Goal: Information Seeking & Learning: Understand process/instructions

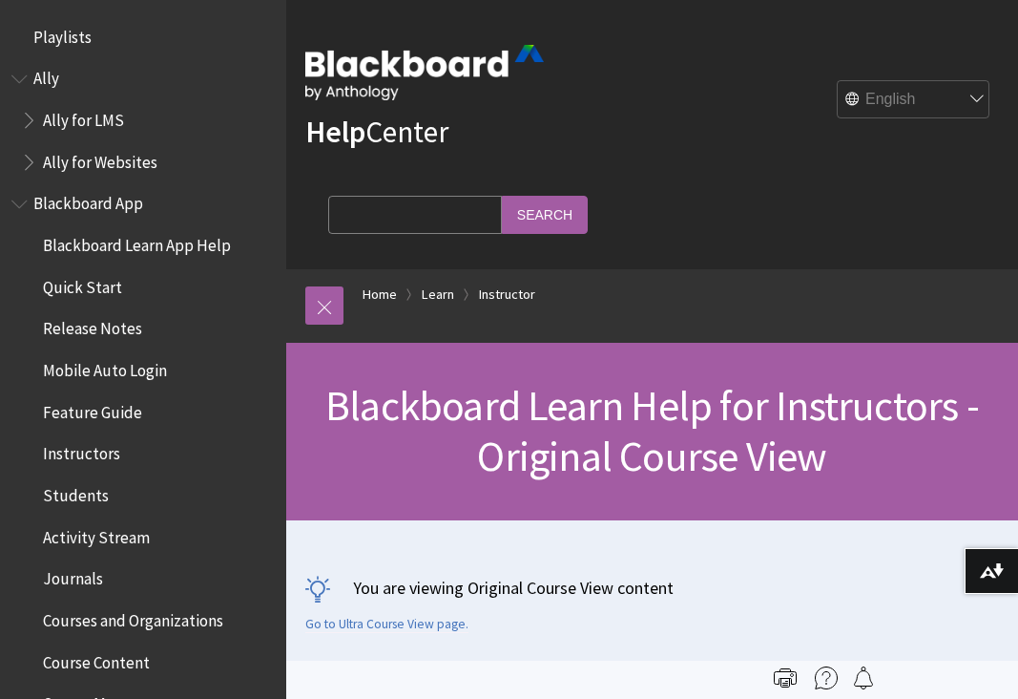
scroll to position [2316, 0]
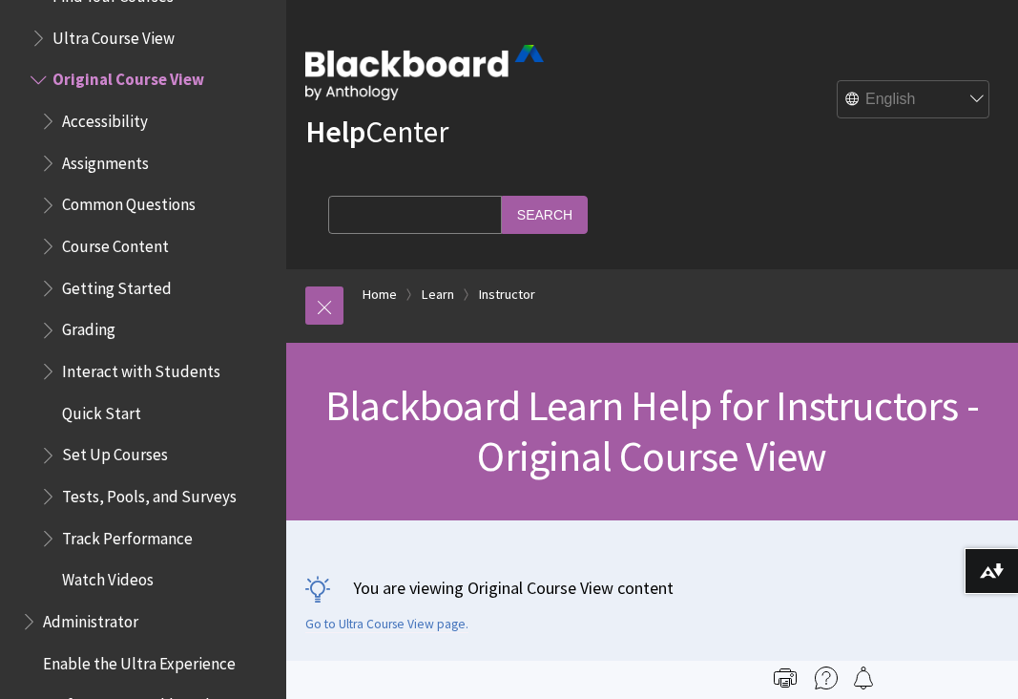
click at [502, 196] on input "Search Query" at bounding box center [415, 214] width 174 height 37
type input "copying to a different course"
click at [588, 196] on input "Search" at bounding box center [545, 214] width 86 height 37
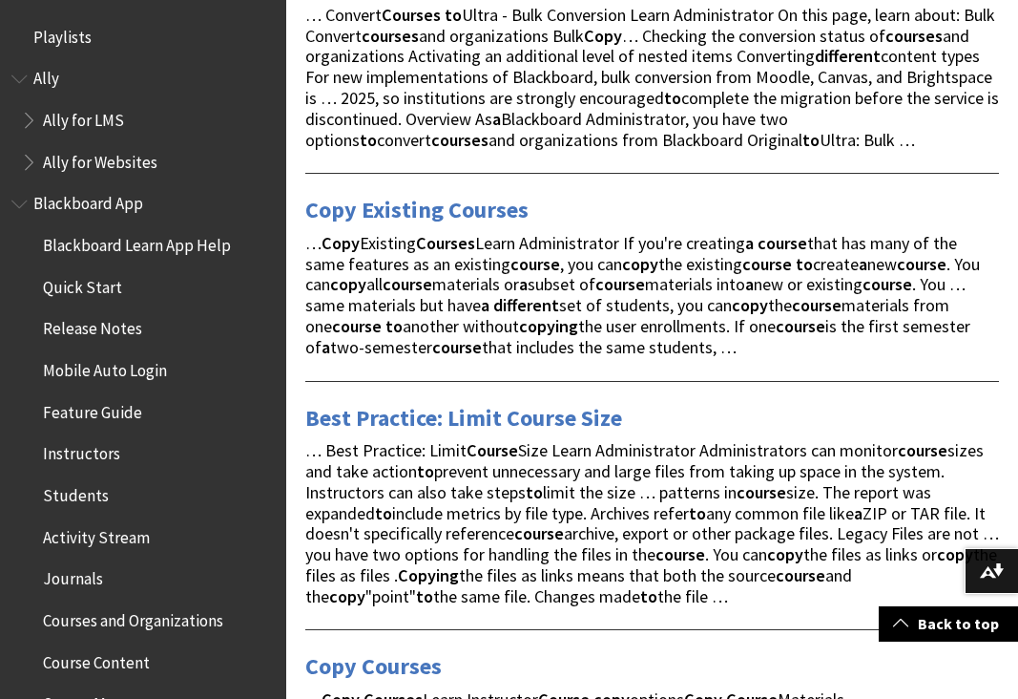
scroll to position [1140, 0]
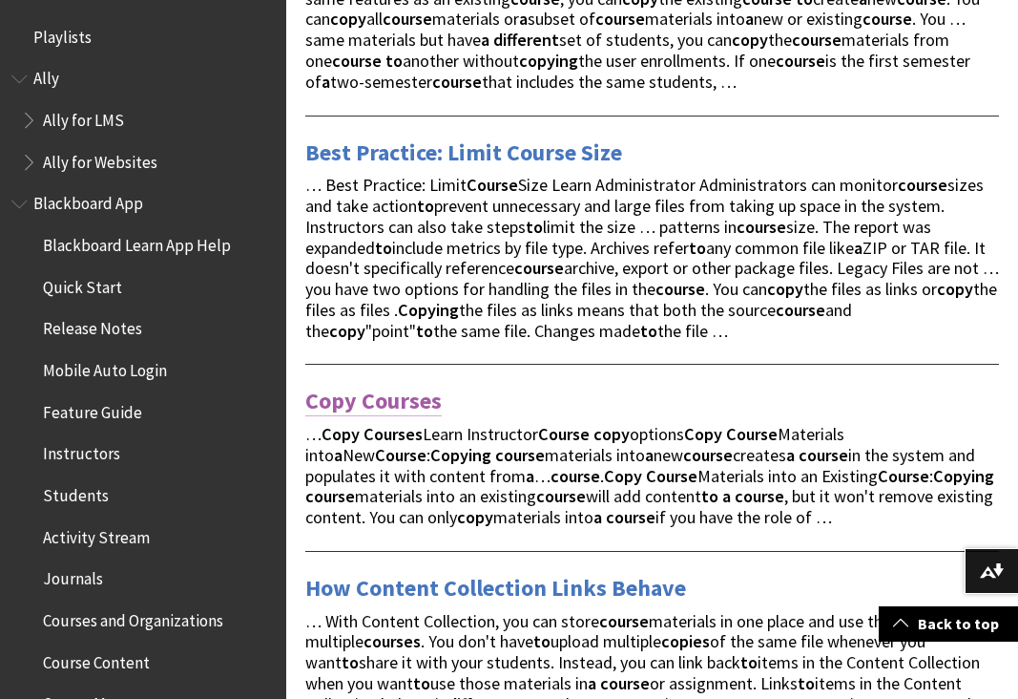
click at [385, 386] on link "Copy Courses" at bounding box center [373, 401] width 136 height 31
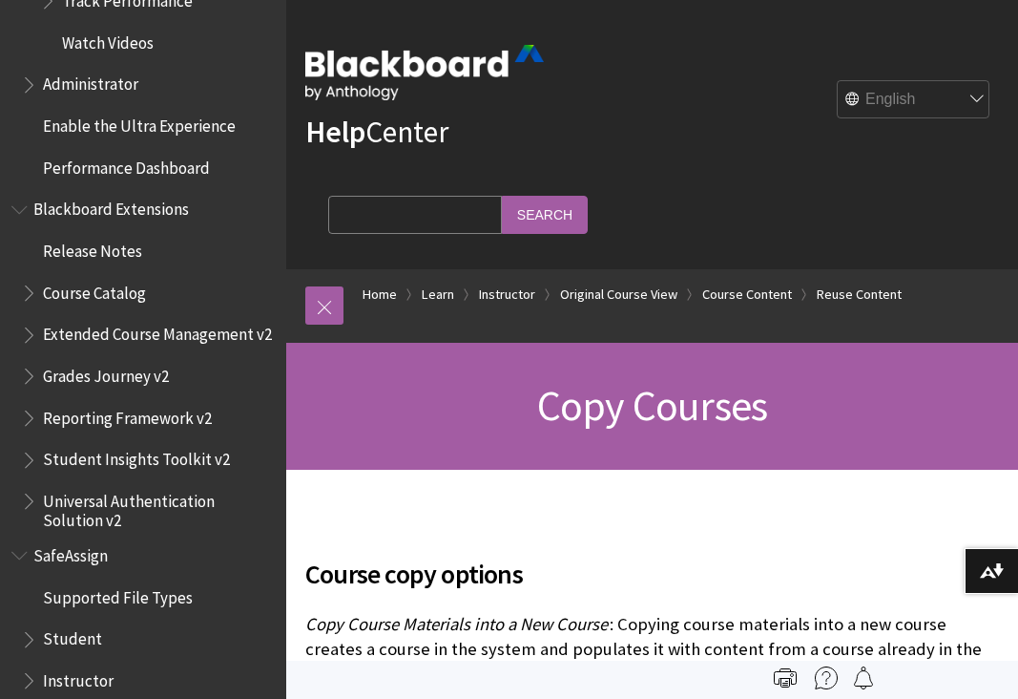
click at [502, 196] on input "Search Query" at bounding box center [415, 214] width 174 height 37
type input "import course cartidge"
click at [588, 196] on input "Search" at bounding box center [545, 214] width 86 height 37
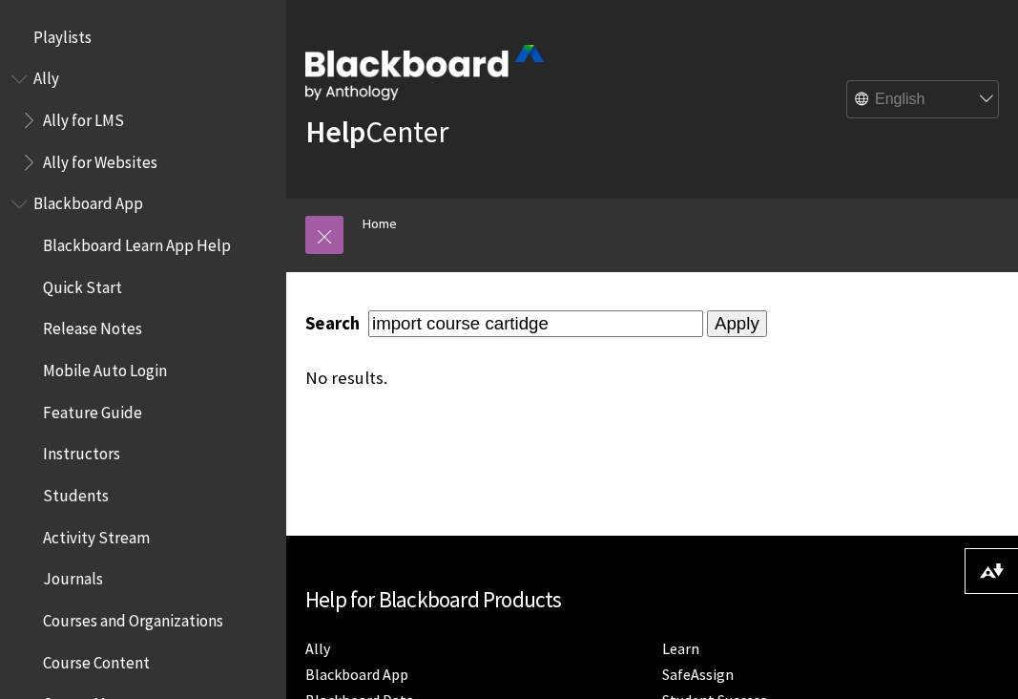
drag, startPoint x: 514, startPoint y: 324, endPoint x: 786, endPoint y: 331, distance: 272.1
click at [515, 324] on input "import course cartidge" at bounding box center [535, 323] width 335 height 26
type input "import course cartridge"
click at [707, 322] on input "Apply" at bounding box center [737, 323] width 60 height 27
click at [707, 323] on input "Apply" at bounding box center [737, 323] width 60 height 27
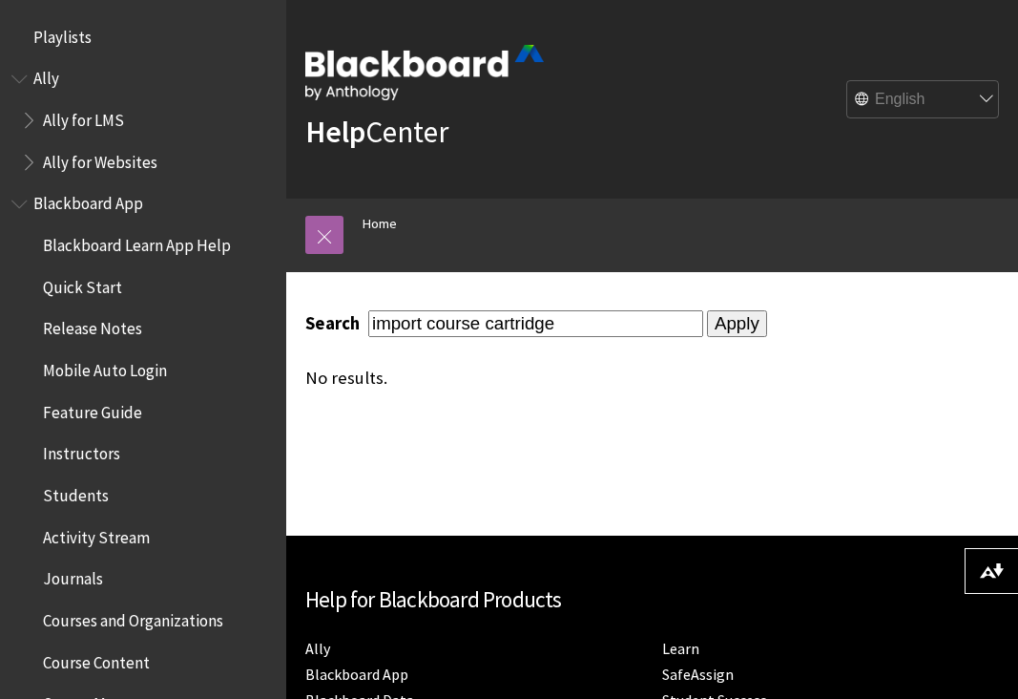
click at [707, 323] on input "Apply" at bounding box center [737, 323] width 60 height 27
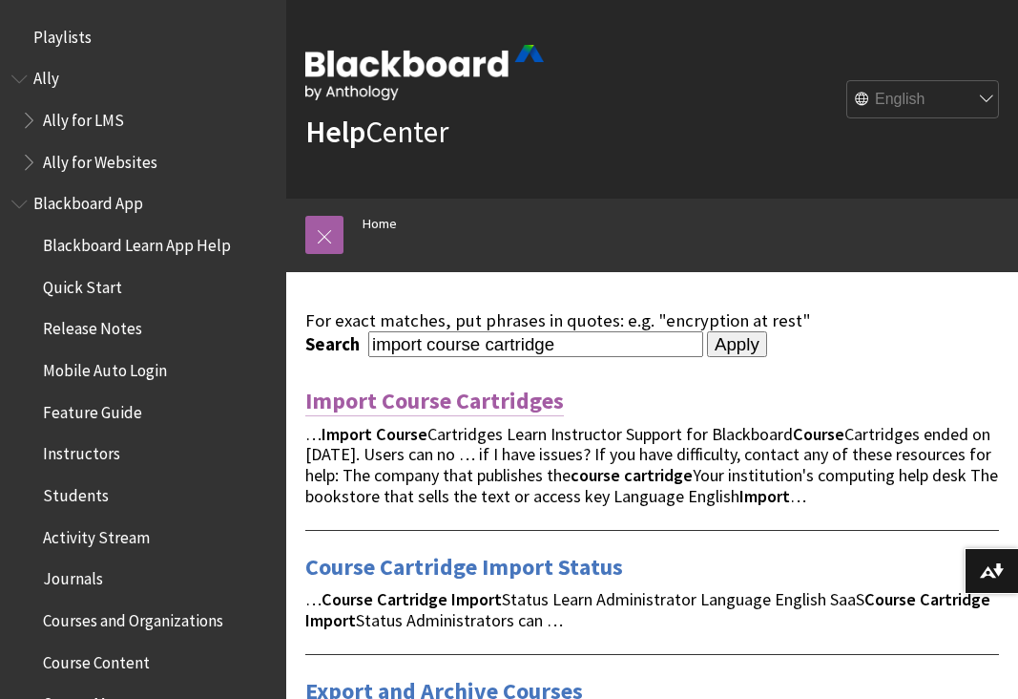
click at [409, 391] on link "Import Course Cartridges" at bounding box center [434, 401] width 259 height 31
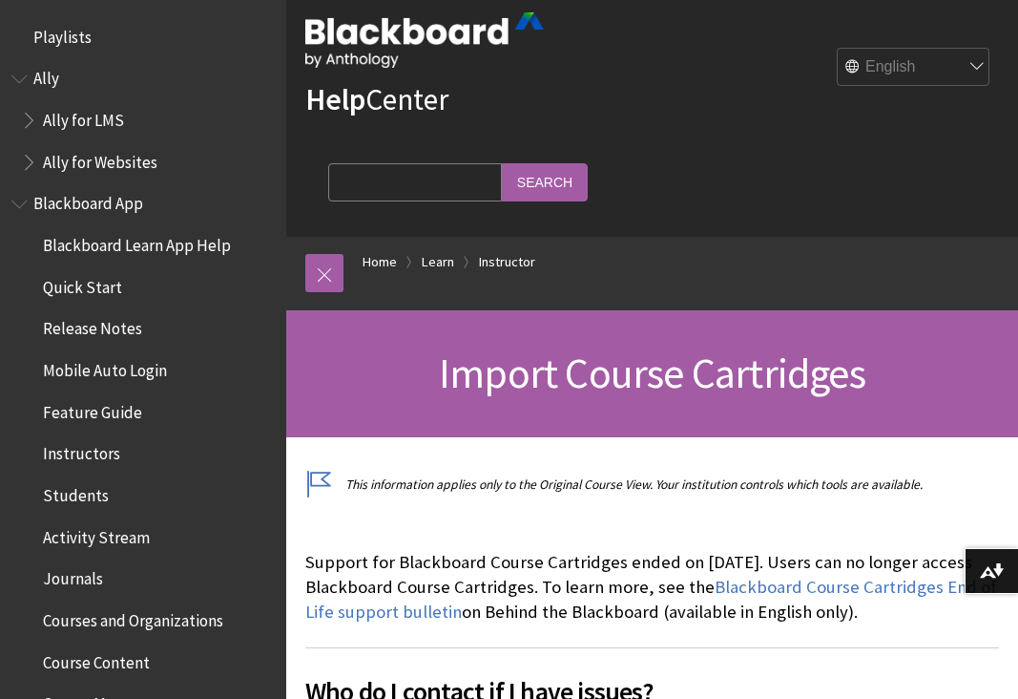
drag, startPoint x: 841, startPoint y: 78, endPoint x: 848, endPoint y: 51, distance: 28.7
click at [502, 163] on input "Search Query" at bounding box center [415, 181] width 174 height 37
type input "importing packages"
click at [588, 163] on input "Search" at bounding box center [545, 181] width 86 height 37
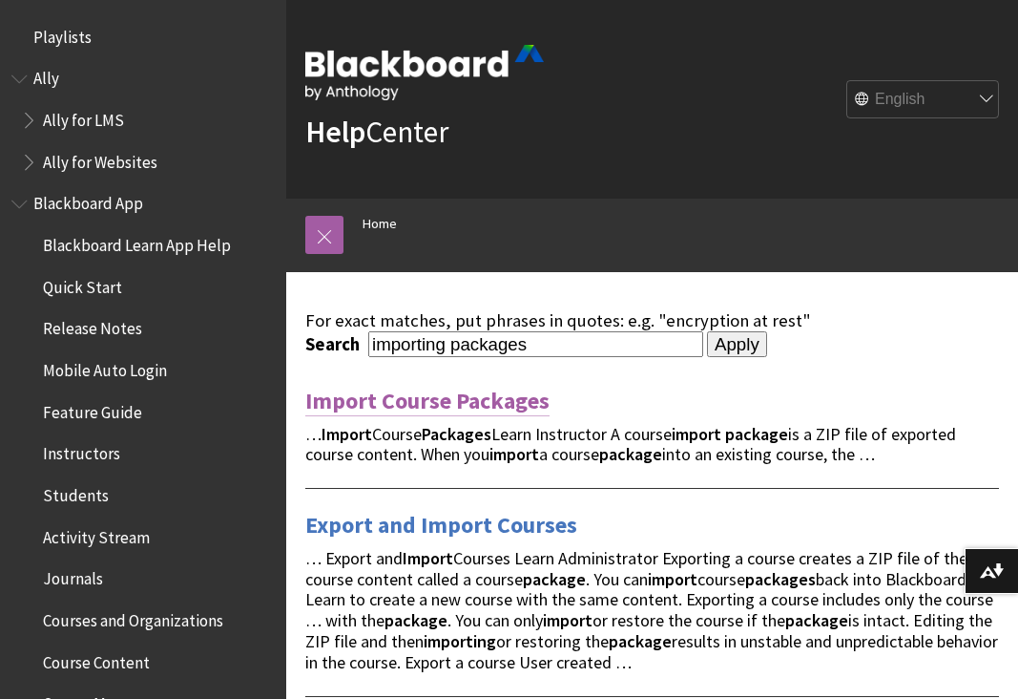
click at [467, 397] on link "Import Course Packages" at bounding box center [427, 401] width 244 height 31
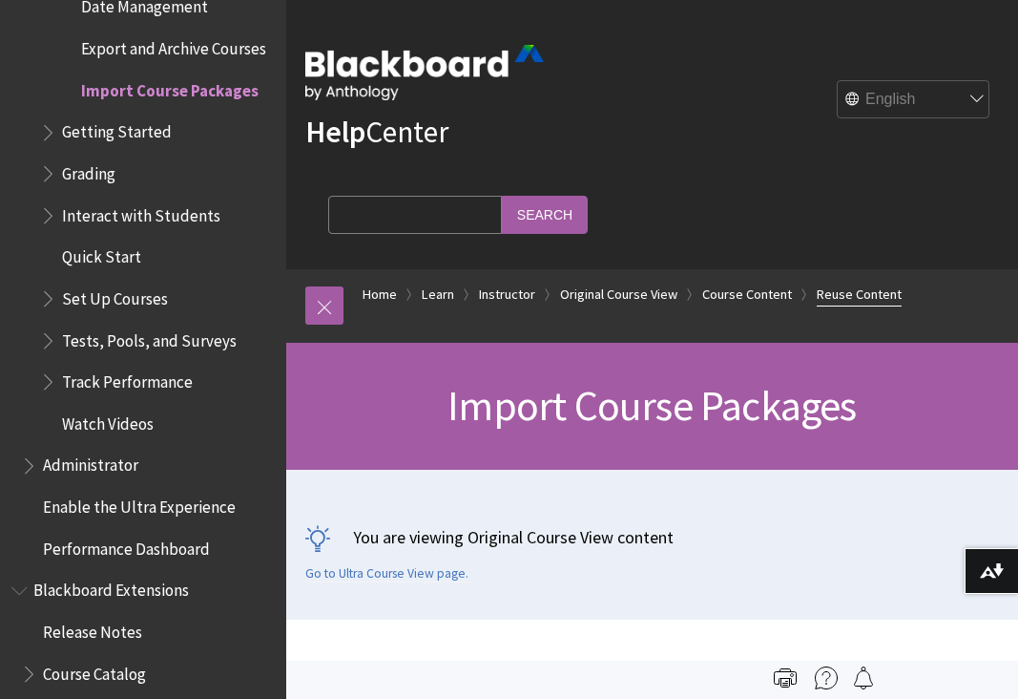
click at [850, 282] on link "Reuse Content" at bounding box center [859, 294] width 85 height 24
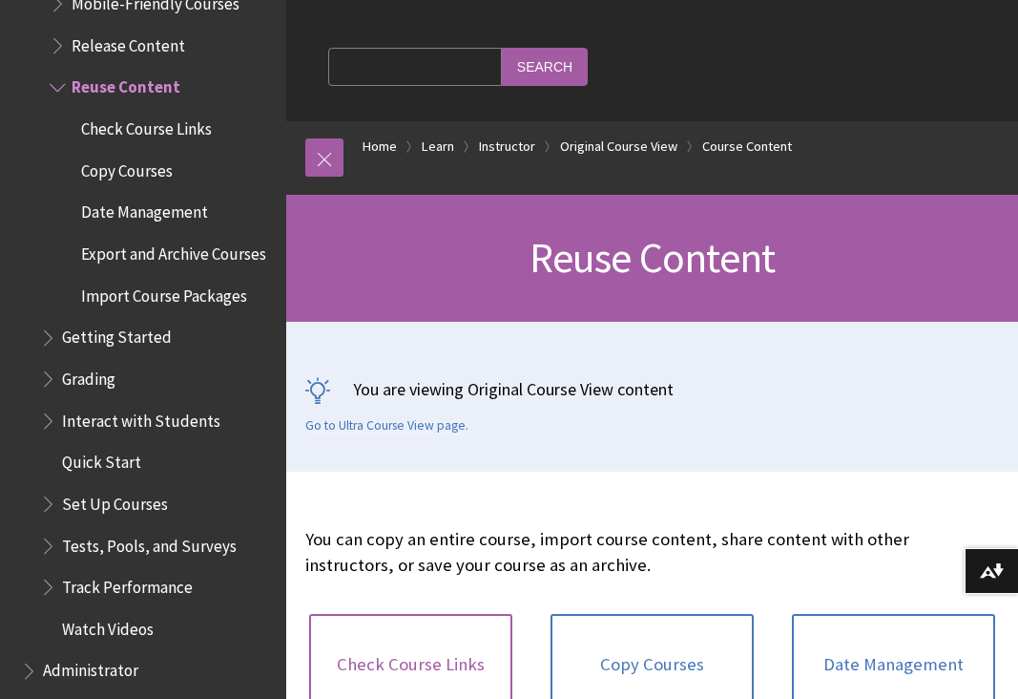
scroll to position [472, 0]
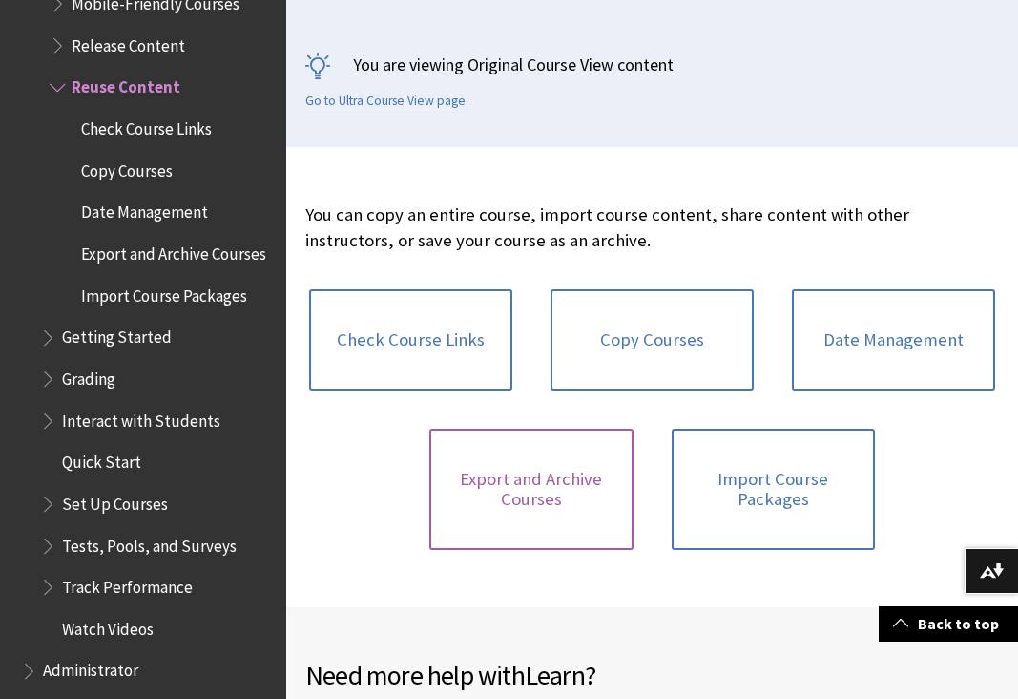
click at [560, 429] on link "Export and Archive Courses" at bounding box center [530, 489] width 203 height 121
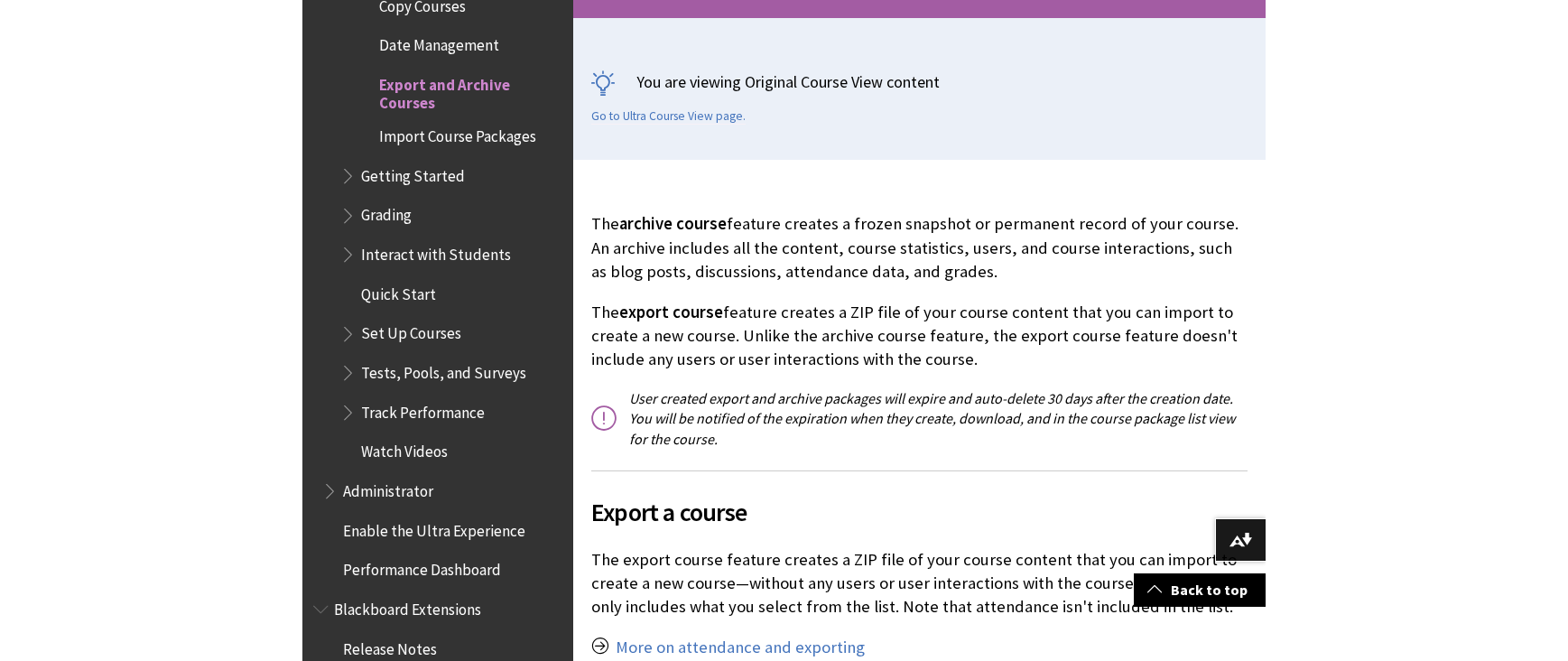
scroll to position [499, 0]
